Goal: Information Seeking & Learning: Find specific fact

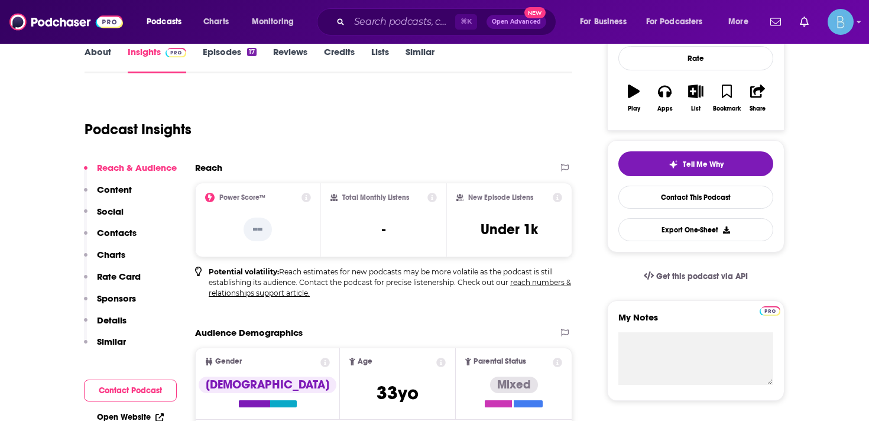
scroll to position [144, 0]
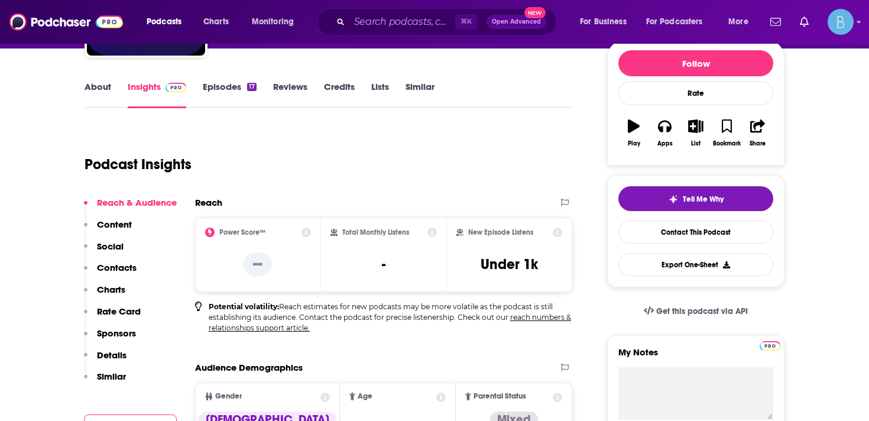
click at [230, 89] on link "Episodes 17" at bounding box center [230, 94] width 54 height 27
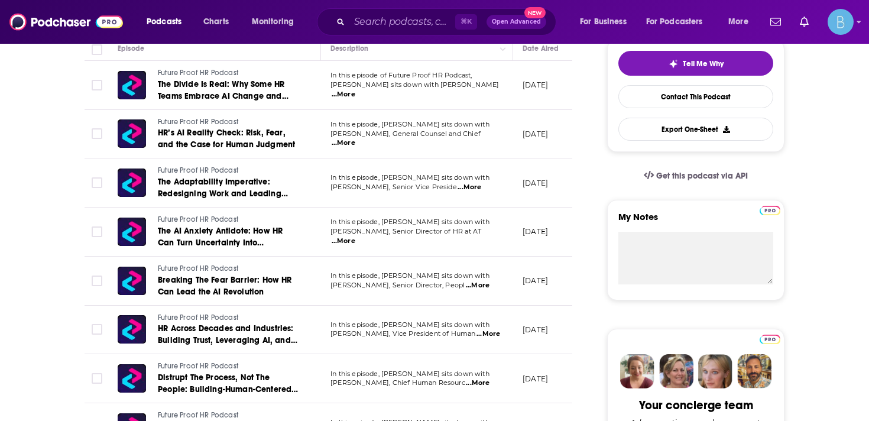
scroll to position [289, 0]
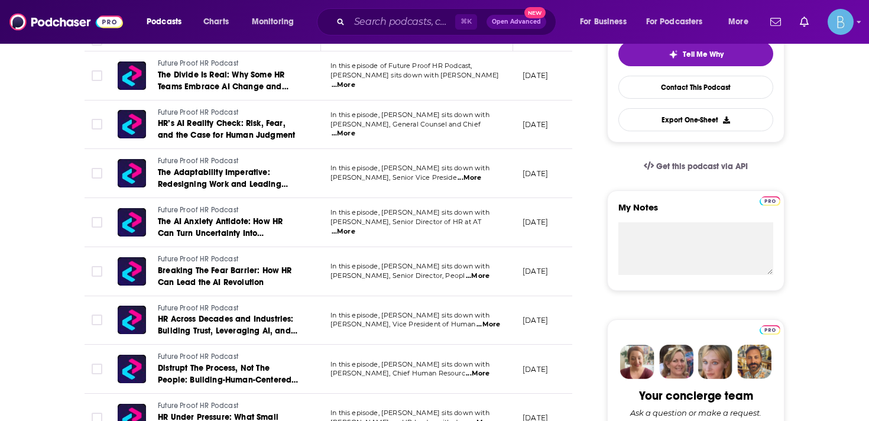
click at [481, 179] on span "...More" at bounding box center [470, 177] width 24 height 9
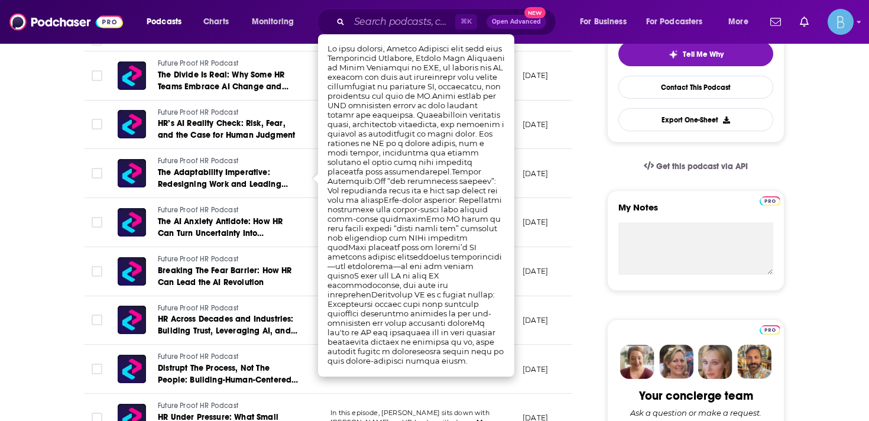
click at [518, 128] on td "[DATE]" at bounding box center [551, 125] width 77 height 49
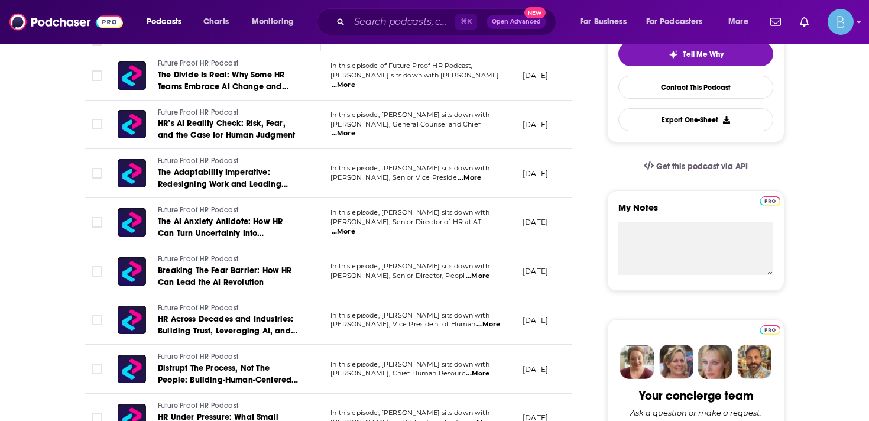
click at [355, 129] on span "...More" at bounding box center [344, 133] width 24 height 9
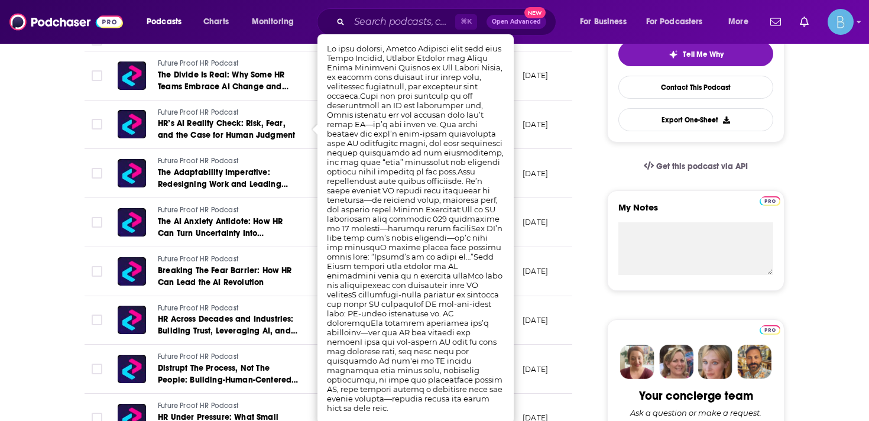
click at [532, 157] on td "[DATE]" at bounding box center [551, 173] width 77 height 49
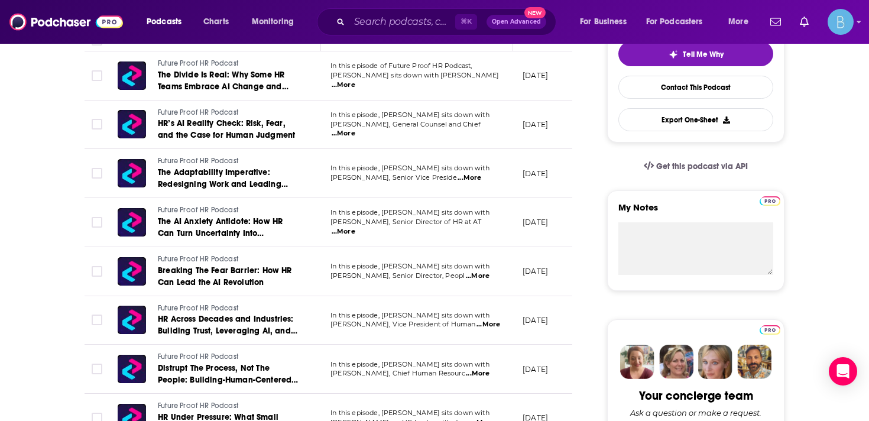
click at [483, 276] on span "...More" at bounding box center [478, 275] width 24 height 9
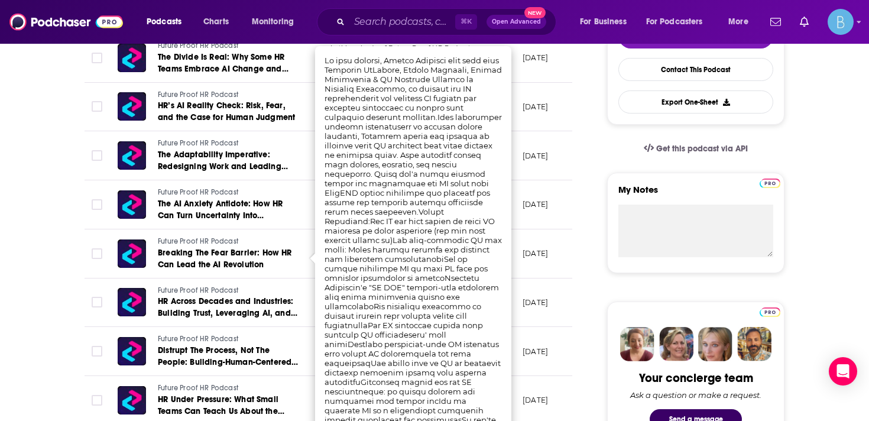
scroll to position [309, 0]
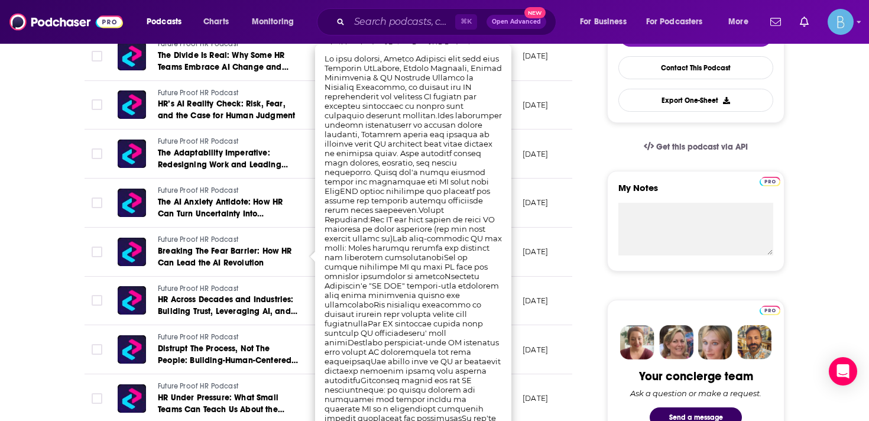
click at [513, 250] on td "In this episode, [PERSON_NAME] sits down with [PERSON_NAME], Senior Director, P…" at bounding box center [417, 252] width 192 height 49
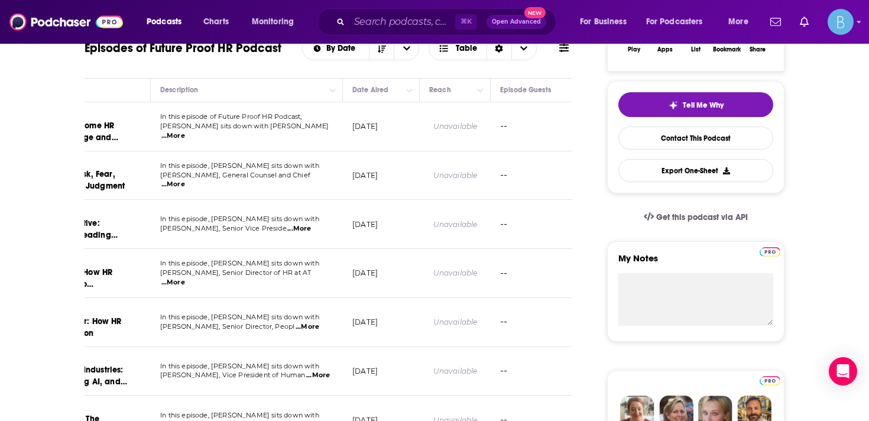
scroll to position [218, 0]
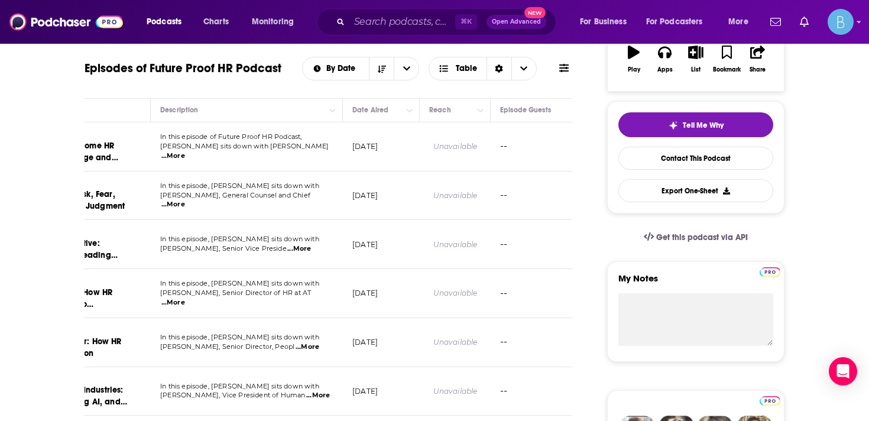
click at [311, 248] on span "...More" at bounding box center [299, 248] width 24 height 9
click at [322, 258] on td "In this episode, [PERSON_NAME] sits down with [PERSON_NAME], Senior Vice Presid…" at bounding box center [247, 244] width 192 height 49
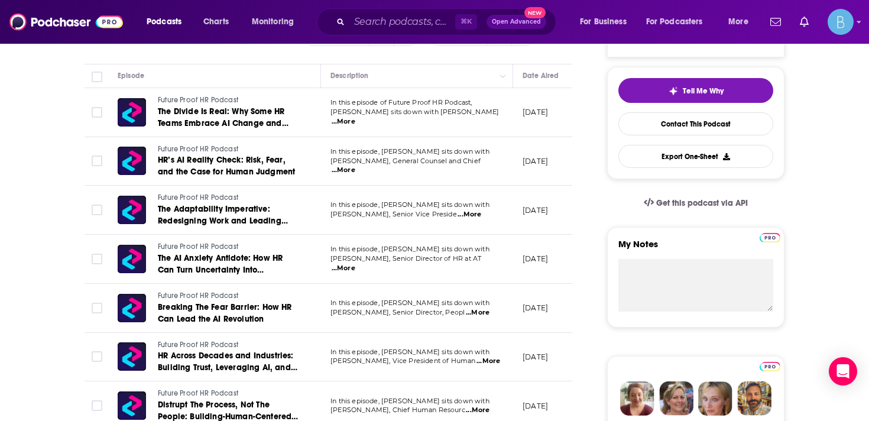
scroll to position [315, 0]
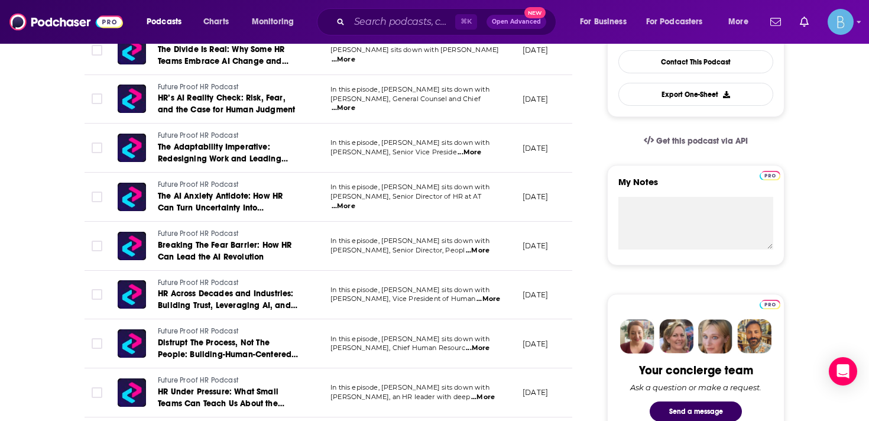
click at [491, 301] on span "...More" at bounding box center [489, 299] width 24 height 9
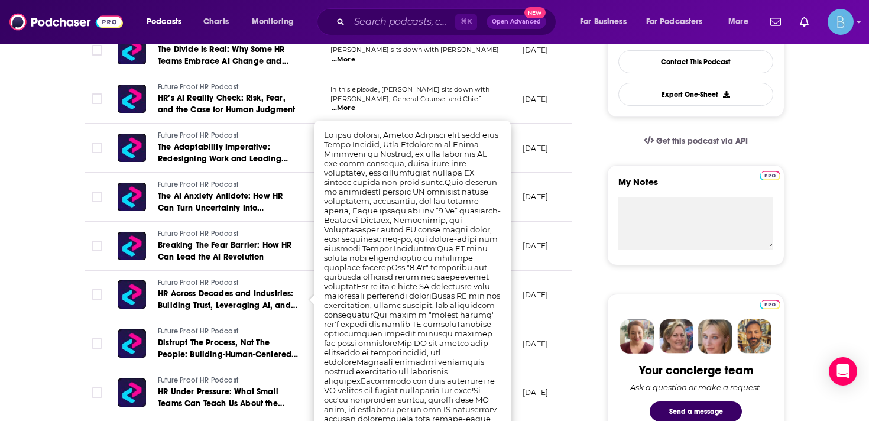
click at [523, 283] on td "[DATE]" at bounding box center [551, 295] width 77 height 49
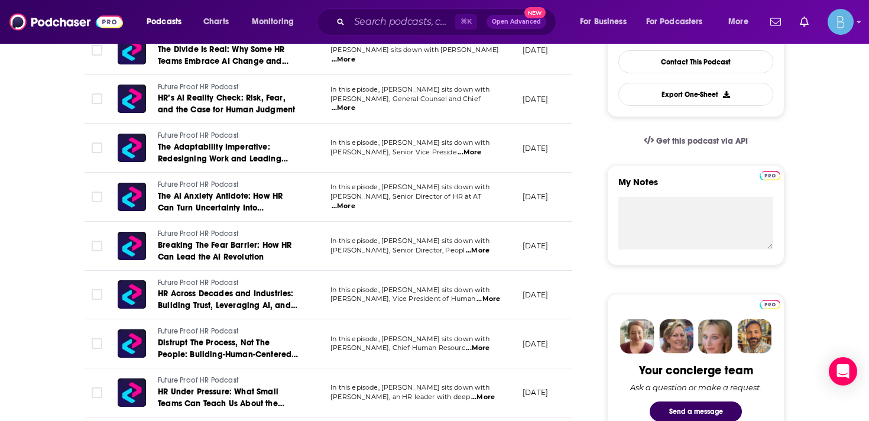
click at [488, 347] on span "...More" at bounding box center [478, 348] width 24 height 9
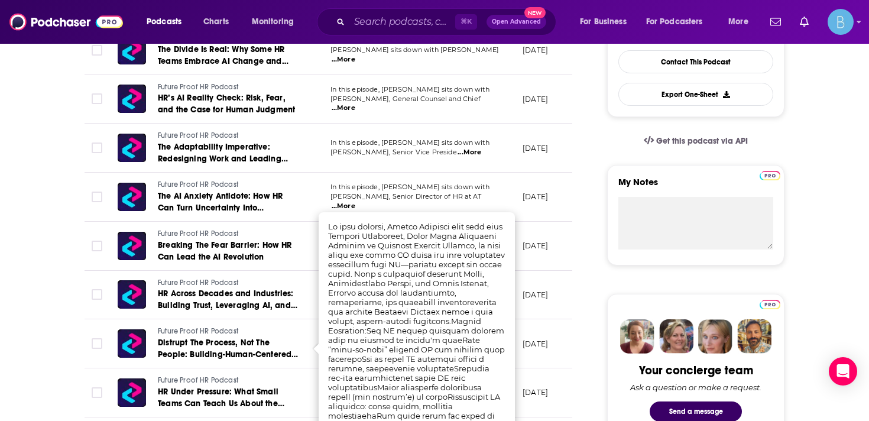
click at [540, 305] on td "[DATE]" at bounding box center [551, 295] width 77 height 49
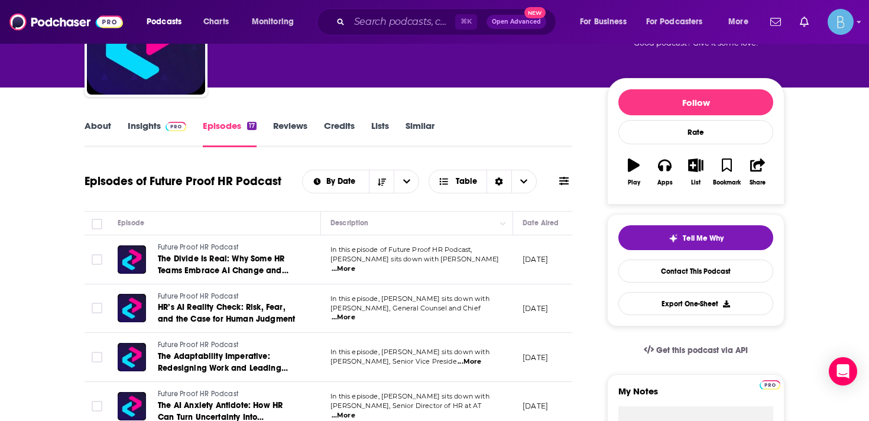
scroll to position [86, 0]
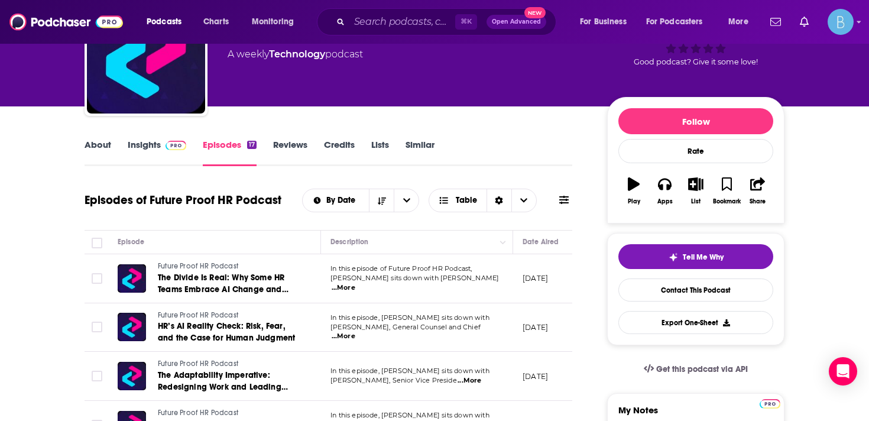
click at [146, 146] on link "Insights" at bounding box center [157, 152] width 59 height 27
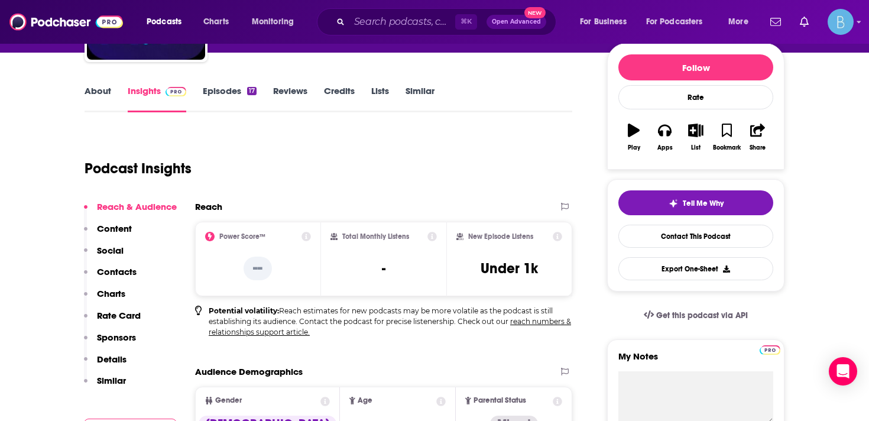
scroll to position [160, 0]
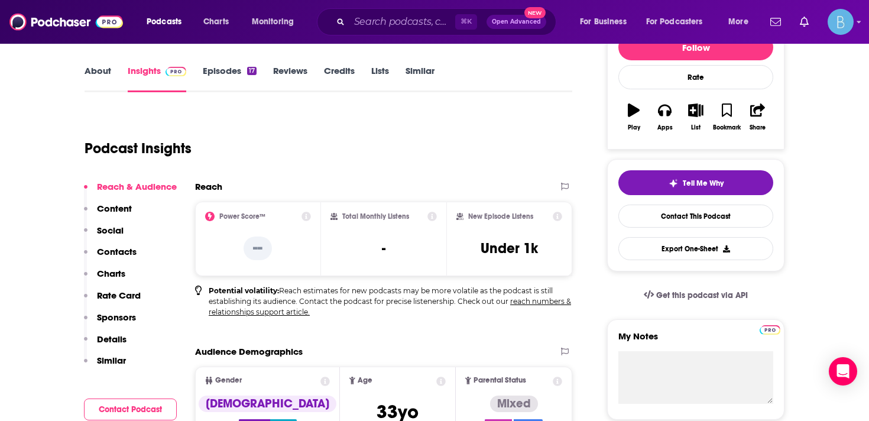
click at [208, 68] on link "Episodes 17" at bounding box center [230, 78] width 54 height 27
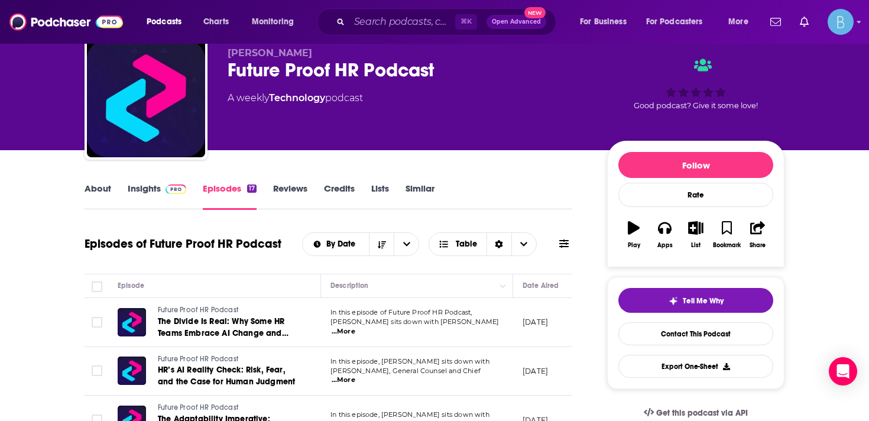
scroll to position [131, 0]
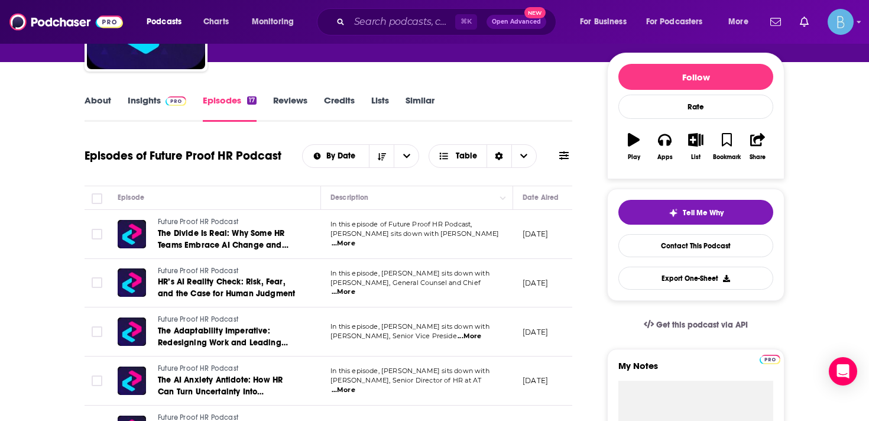
click at [355, 239] on span "...More" at bounding box center [344, 243] width 24 height 9
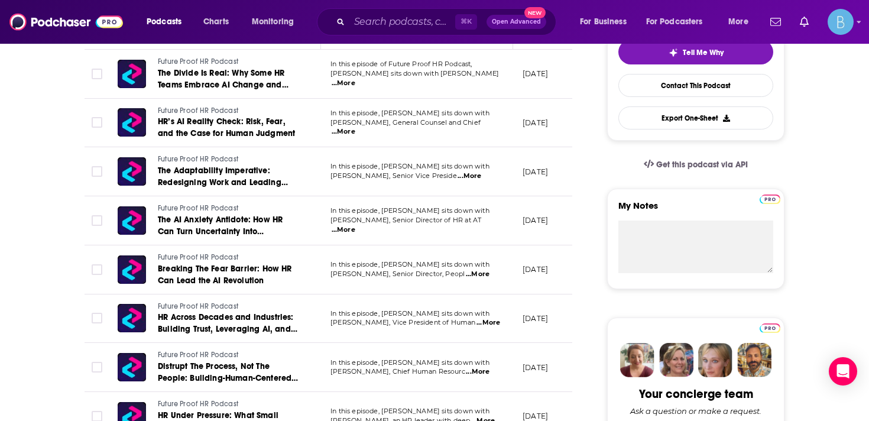
scroll to position [328, 0]
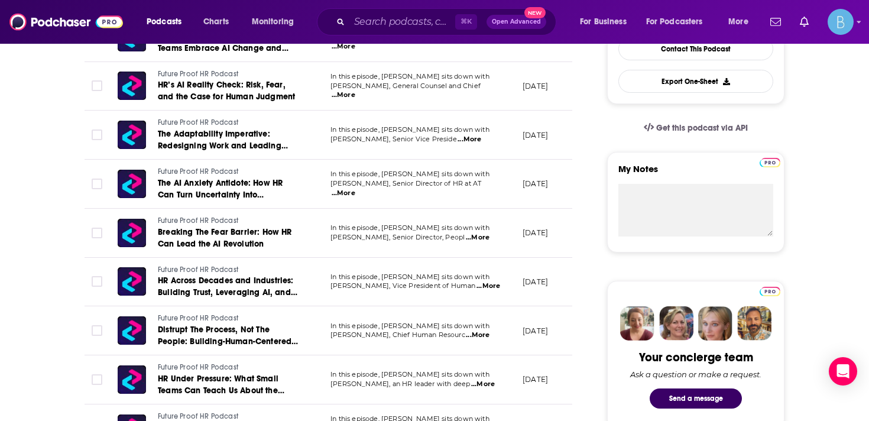
click at [481, 142] on span "...More" at bounding box center [470, 139] width 24 height 9
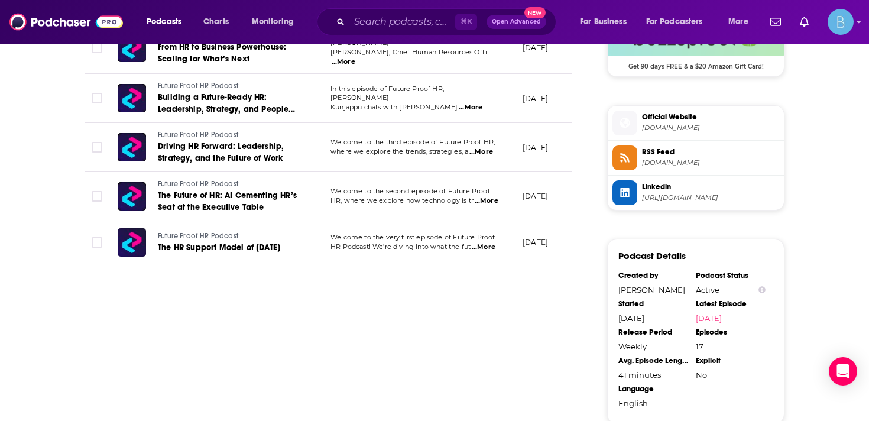
scroll to position [937, 0]
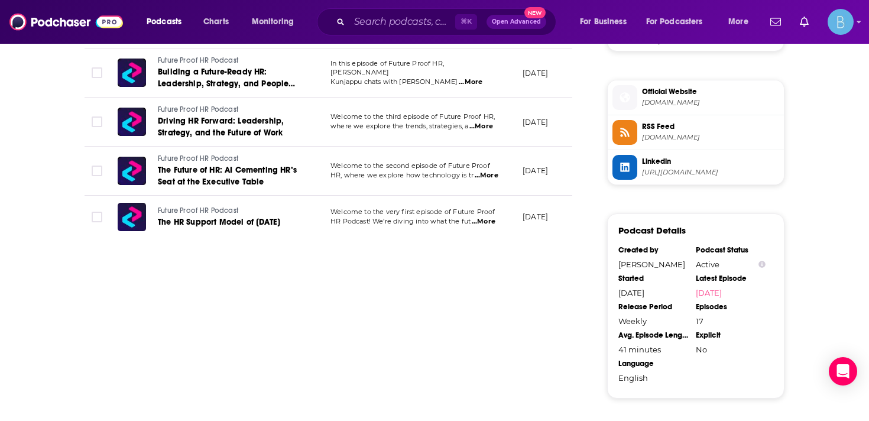
click at [489, 218] on td "Welcome to the very first episode of Future Proof HR Podcast! We’re diving into…" at bounding box center [417, 217] width 192 height 43
click at [489, 217] on span "...More" at bounding box center [484, 221] width 24 height 9
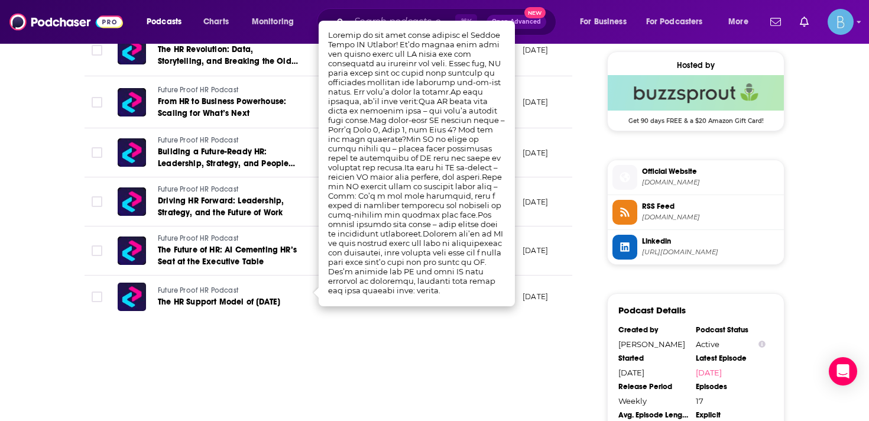
scroll to position [851, 0]
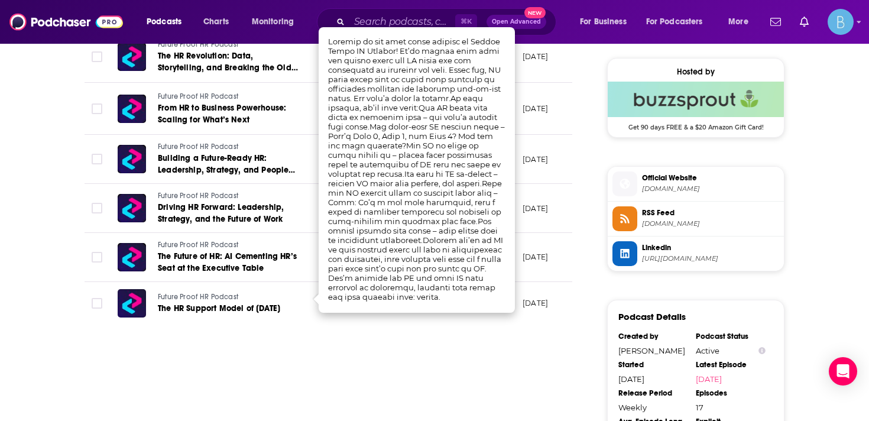
click at [536, 252] on p "[DATE]" at bounding box center [535, 257] width 25 height 10
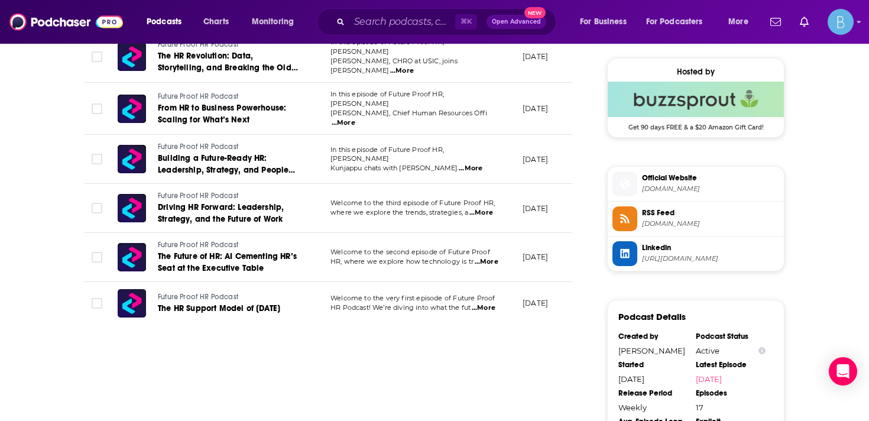
click at [492, 257] on span "...More" at bounding box center [487, 261] width 24 height 9
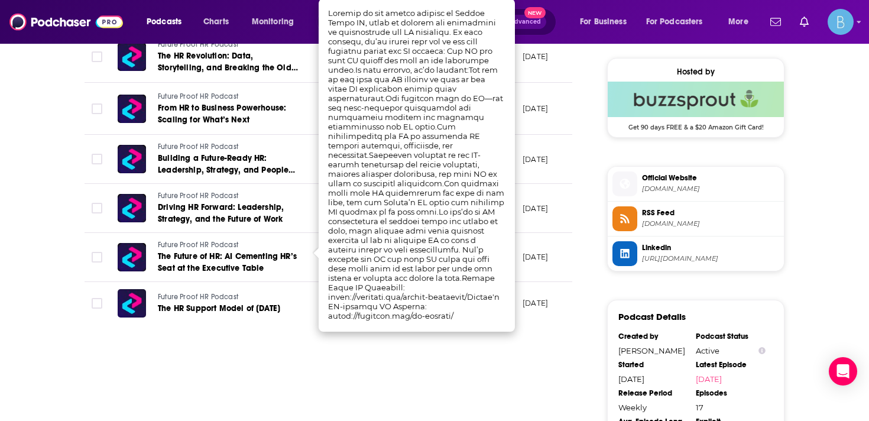
click at [525, 233] on td "[DATE]" at bounding box center [551, 257] width 77 height 49
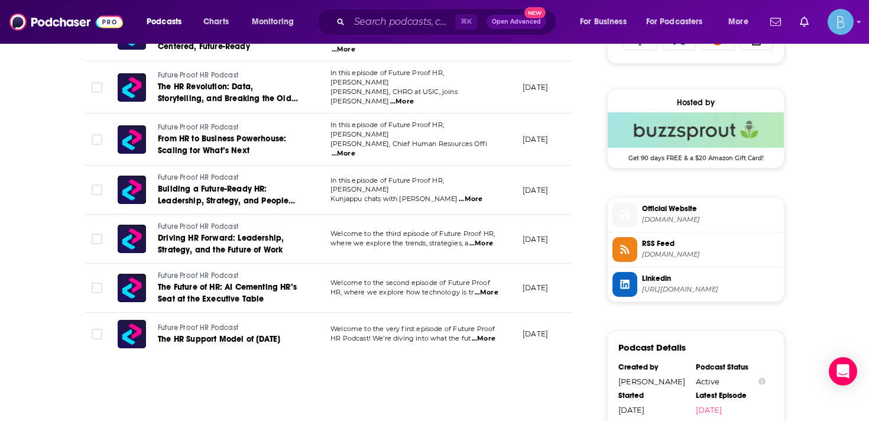
scroll to position [817, 0]
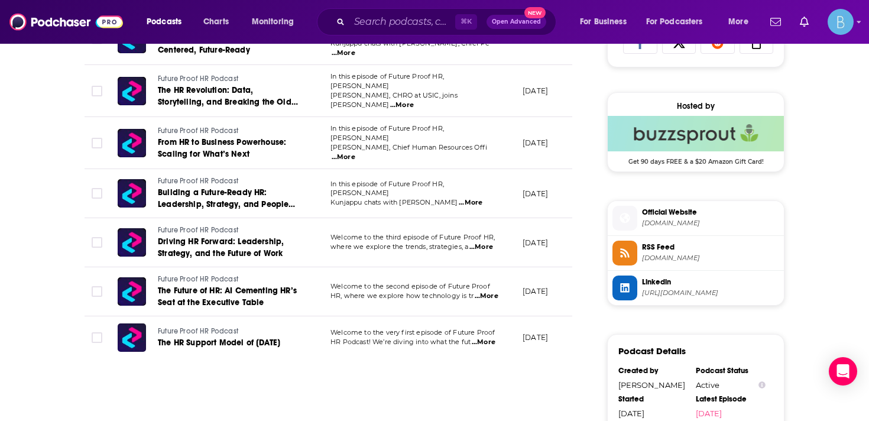
click at [486, 243] on span "...More" at bounding box center [482, 247] width 24 height 9
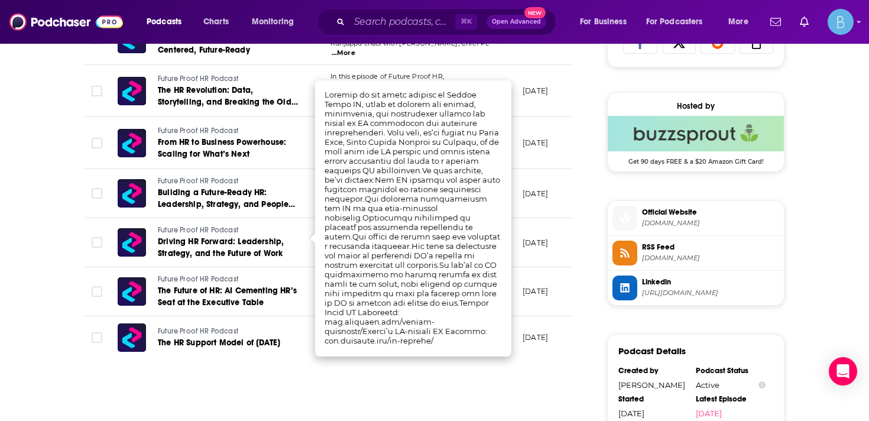
click at [516, 236] on td "[DATE]" at bounding box center [551, 242] width 77 height 49
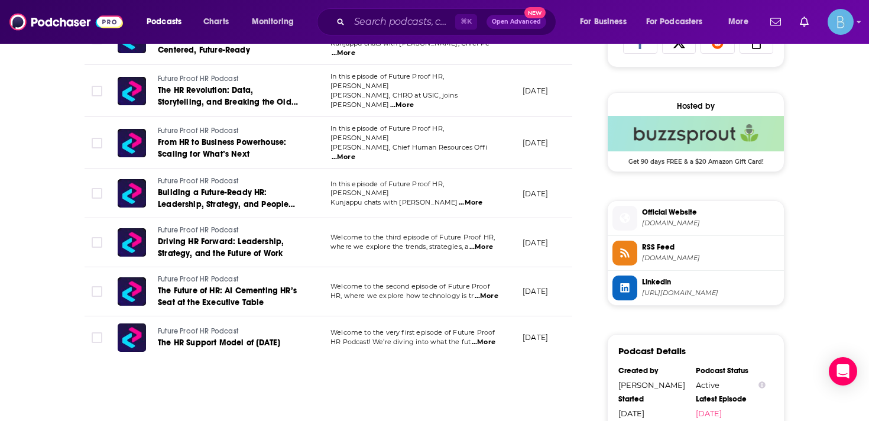
click at [483, 198] on span "...More" at bounding box center [471, 202] width 24 height 9
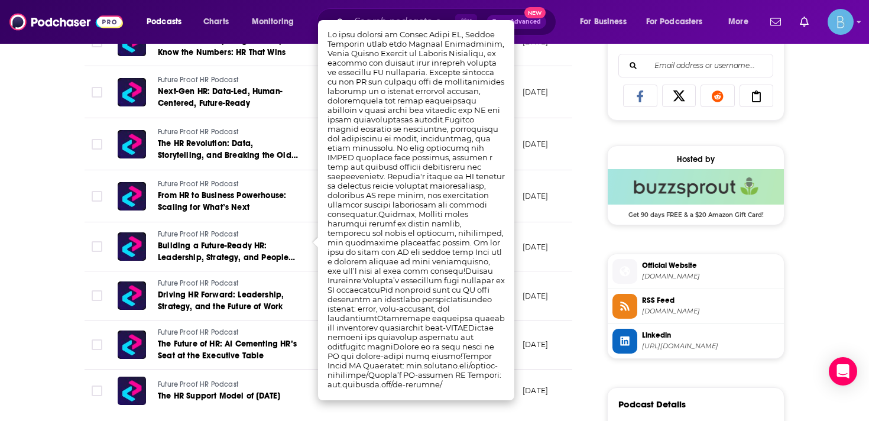
scroll to position [767, 0]
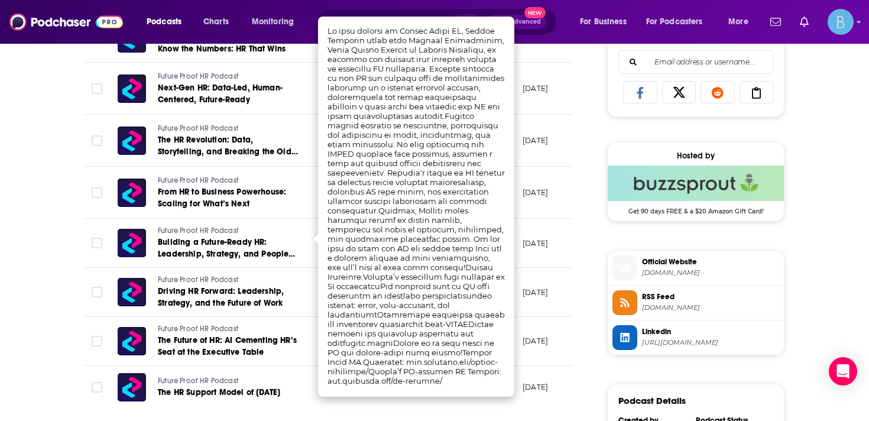
click at [557, 245] on td "[DATE]" at bounding box center [551, 243] width 77 height 49
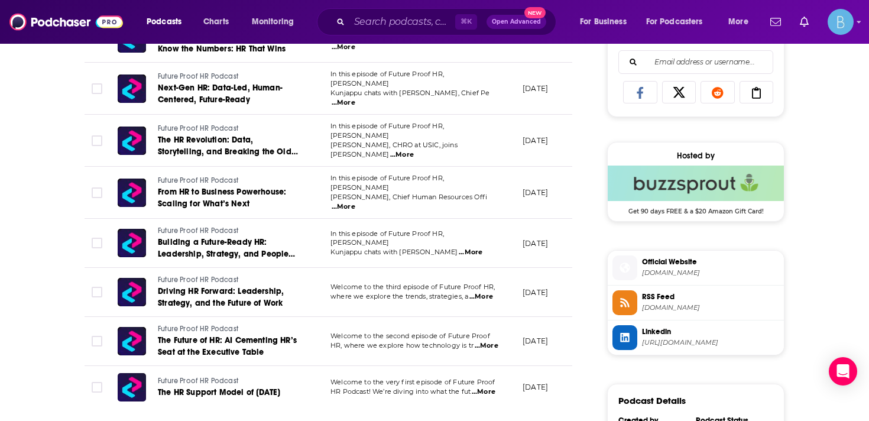
click at [489, 234] on p "In this episode of Future Proof HR, [PERSON_NAME]" at bounding box center [417, 238] width 173 height 19
click at [483, 248] on span "...More" at bounding box center [471, 252] width 24 height 9
click at [521, 234] on td "[DATE]" at bounding box center [551, 243] width 77 height 49
click at [355, 202] on span "...More" at bounding box center [344, 206] width 24 height 9
click at [414, 150] on span "...More" at bounding box center [402, 154] width 24 height 9
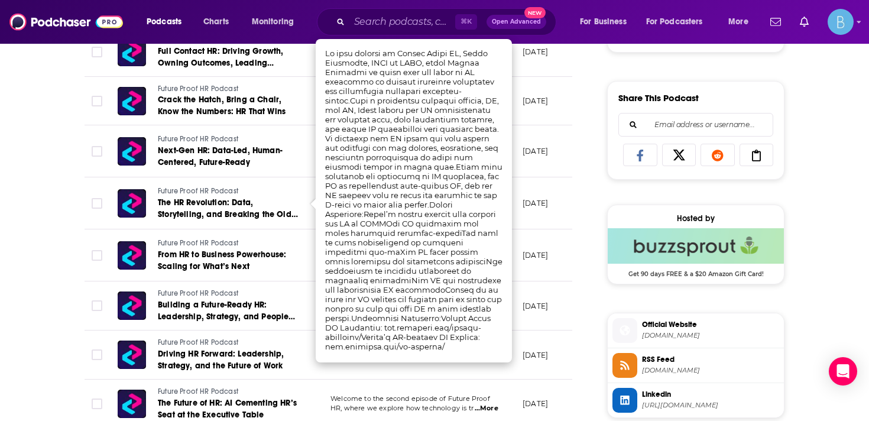
scroll to position [703, 0]
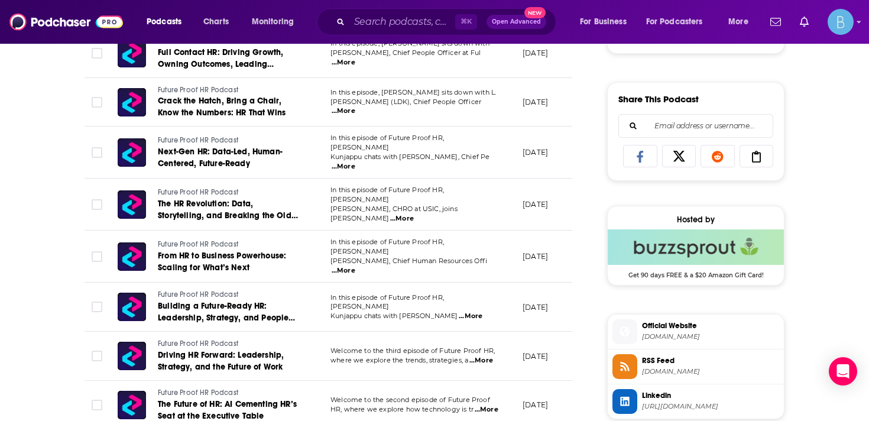
click at [542, 191] on td "[DATE]" at bounding box center [551, 205] width 77 height 52
click at [355, 109] on span "...More" at bounding box center [344, 110] width 24 height 9
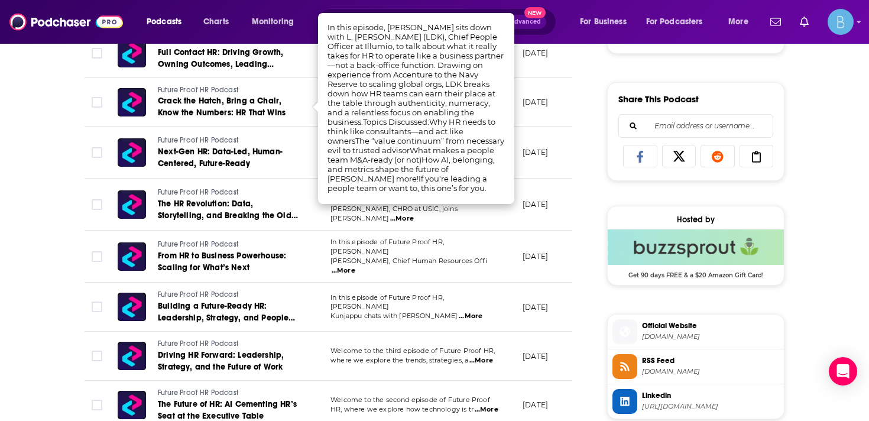
click at [547, 129] on td "[DATE]" at bounding box center [551, 153] width 77 height 52
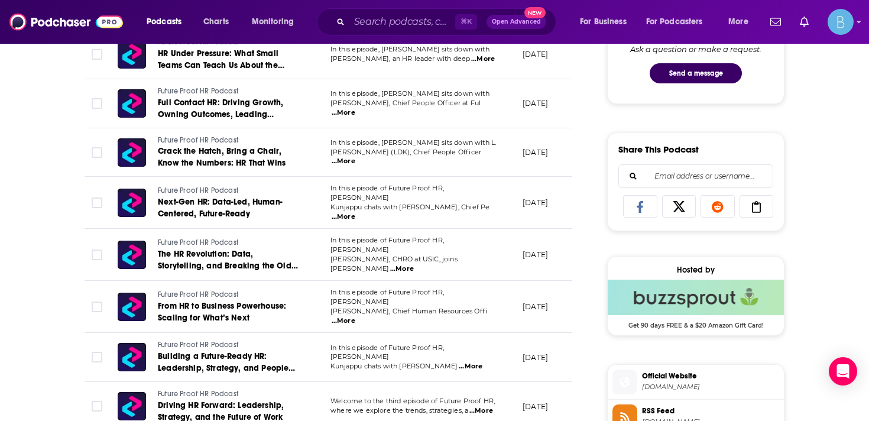
scroll to position [654, 0]
click at [355, 108] on span "...More" at bounding box center [344, 112] width 24 height 9
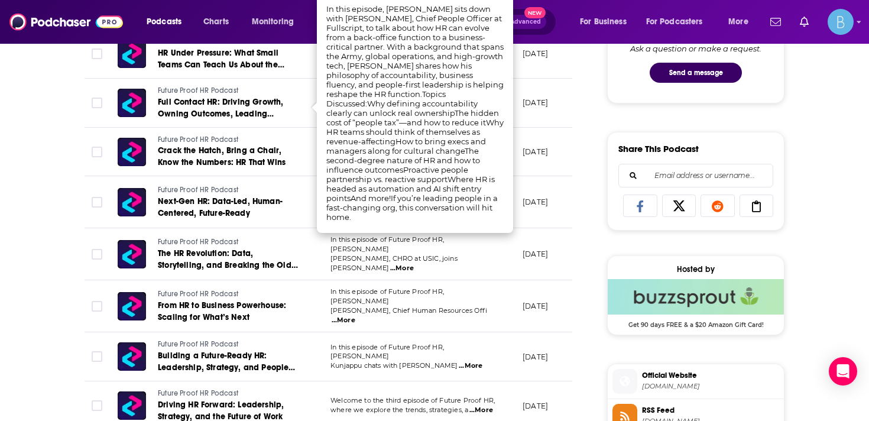
click at [541, 186] on td "[DATE]" at bounding box center [551, 202] width 77 height 52
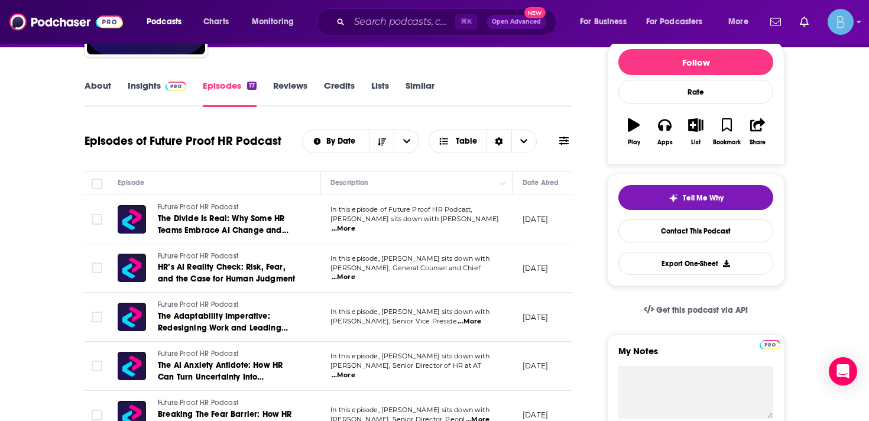
scroll to position [150, 0]
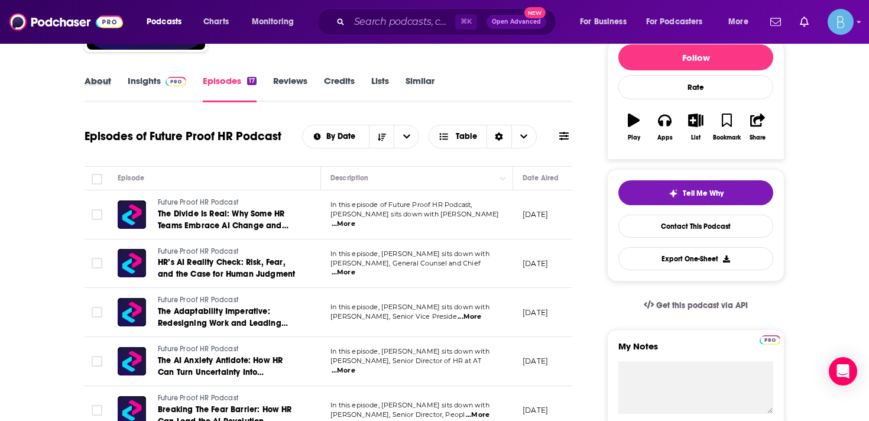
click at [112, 83] on div "About" at bounding box center [106, 88] width 43 height 27
click at [102, 82] on link "About" at bounding box center [98, 88] width 27 height 27
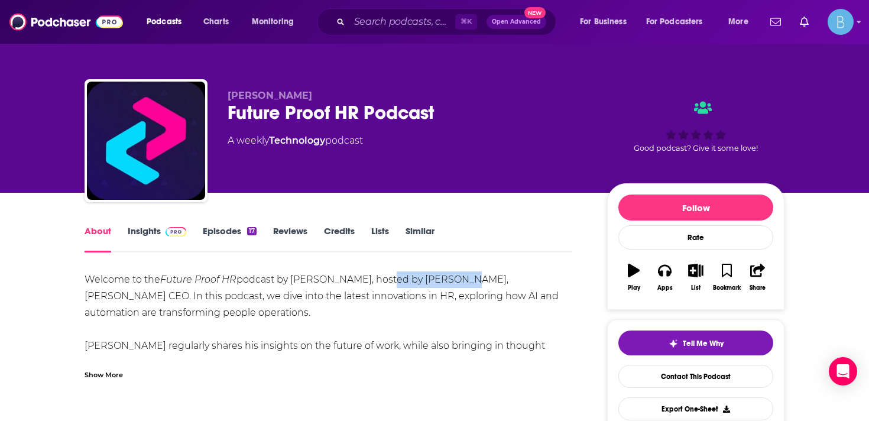
drag, startPoint x: 376, startPoint y: 279, endPoint x: 463, endPoint y: 283, distance: 86.4
click at [463, 283] on div "Welcome to the Future Proof HR podcast by [PERSON_NAME], hosted by [PERSON_NAME…" at bounding box center [329, 362] width 488 height 182
copy div "[PERSON_NAME]"
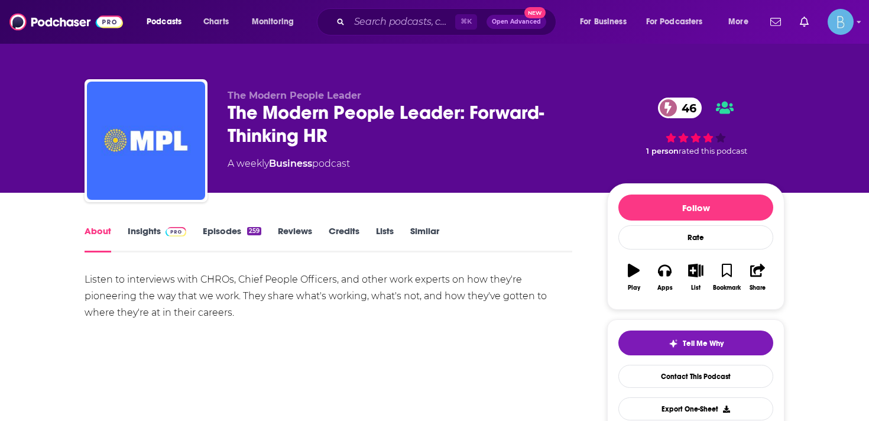
click at [147, 226] on link "Insights" at bounding box center [157, 238] width 59 height 27
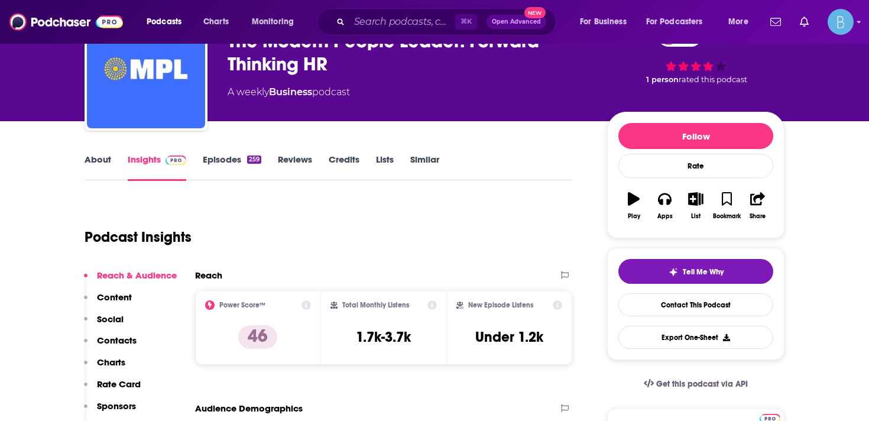
scroll to position [190, 0]
